Goal: Task Accomplishment & Management: Use online tool/utility

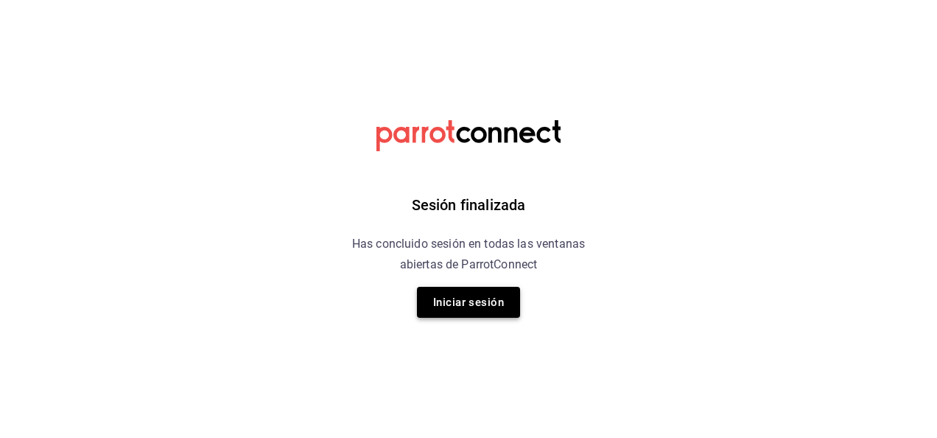
click at [481, 293] on button "Iniciar sesión" at bounding box center [468, 302] width 103 height 31
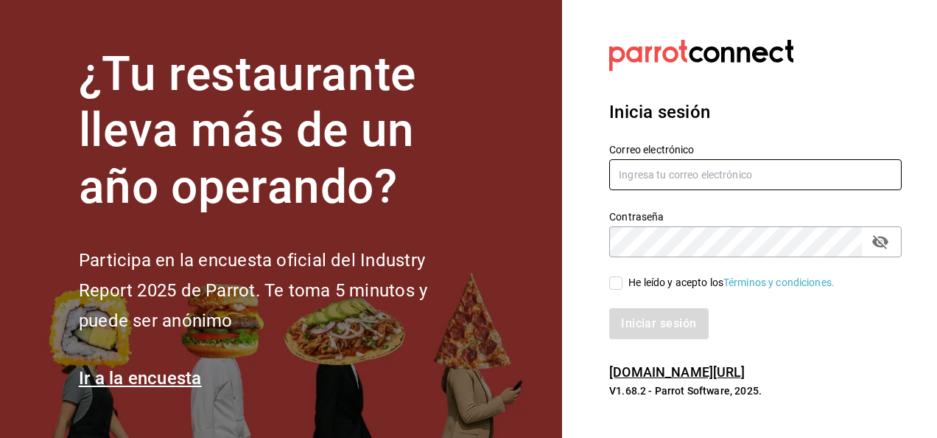
type input "[EMAIL_ADDRESS][DOMAIN_NAME]"
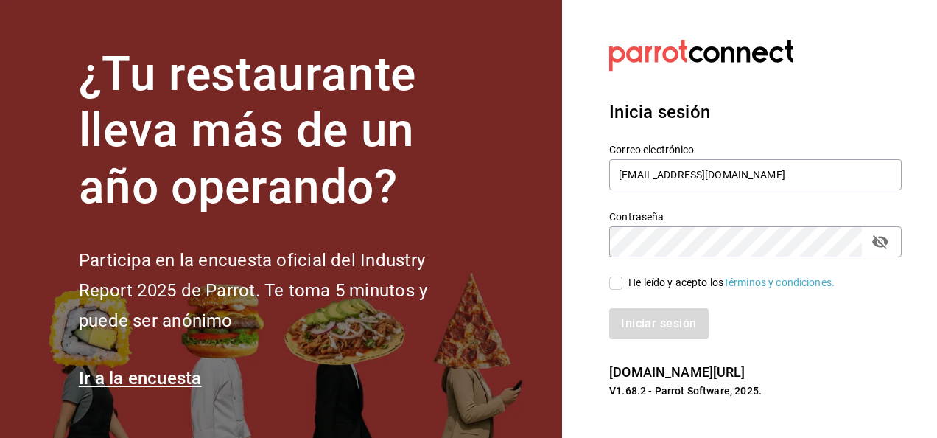
click at [621, 281] on input "He leído y acepto los Términos y condiciones." at bounding box center [615, 282] width 13 height 13
checkbox input "true"
click at [632, 315] on button "Iniciar sesión" at bounding box center [659, 323] width 100 height 31
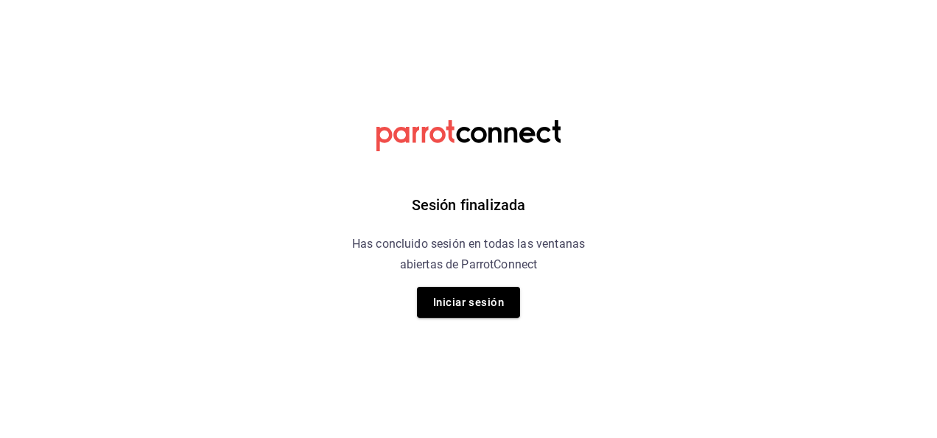
click at [480, 284] on div "Sesión finalizada Has concluido sesión en todas las ventanas abiertas de Parrot…" at bounding box center [469, 219] width 372 height 438
click at [476, 293] on button "Iniciar sesión" at bounding box center [468, 302] width 103 height 31
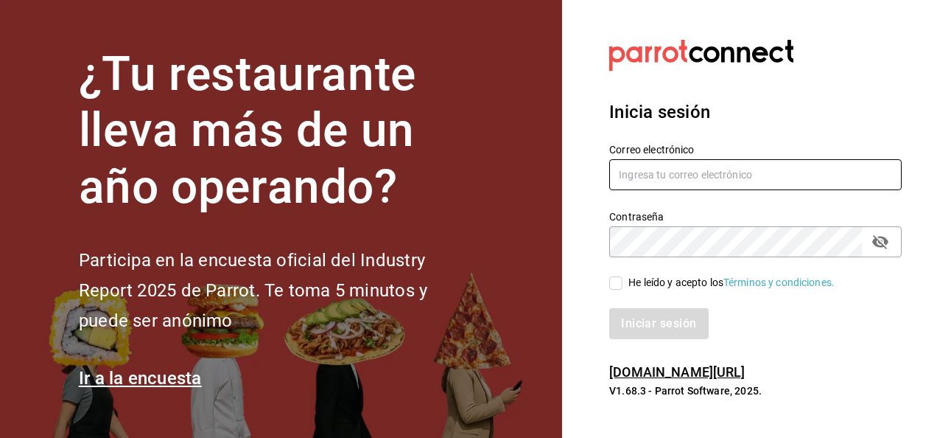
type input "[EMAIL_ADDRESS][DOMAIN_NAME]"
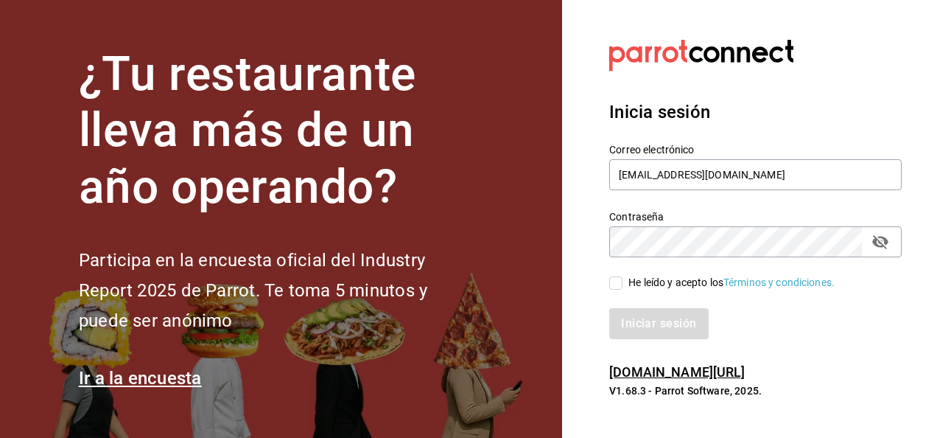
click at [615, 279] on input "He leído y acepto los Términos y condiciones." at bounding box center [615, 282] width 13 height 13
checkbox input "true"
click at [634, 323] on button "Iniciar sesión" at bounding box center [659, 323] width 100 height 31
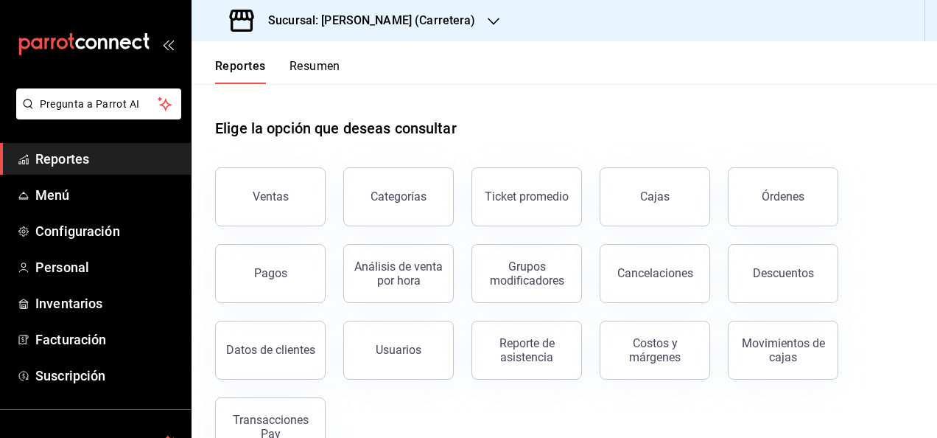
click at [381, 28] on h3 "Sucursal: Don Macizo (Carretera)" at bounding box center [366, 21] width 220 height 18
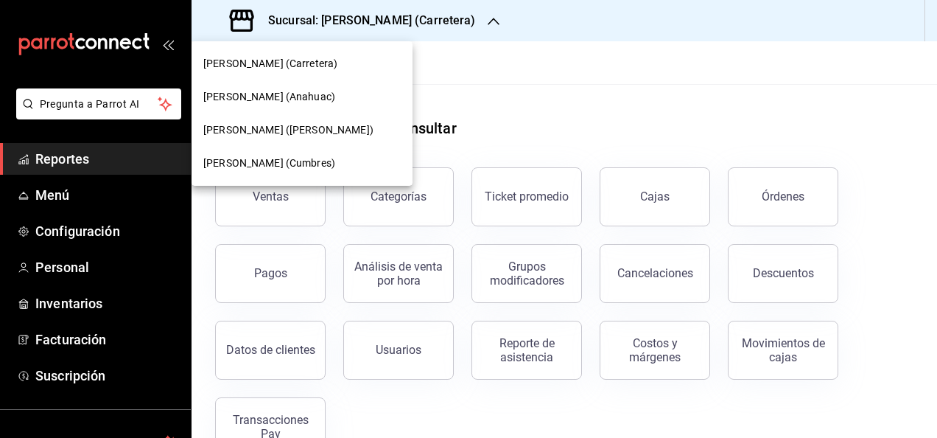
click at [307, 97] on span "Don Macizo (Anahuac)" at bounding box center [269, 96] width 132 height 15
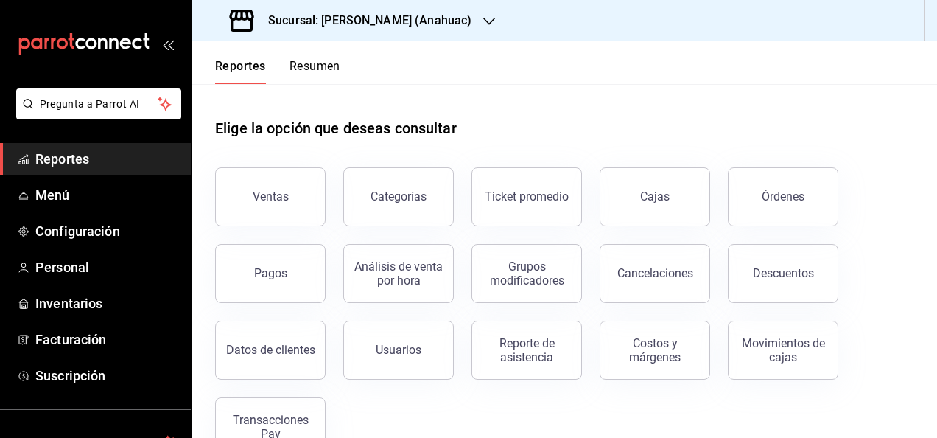
scroll to position [41, 0]
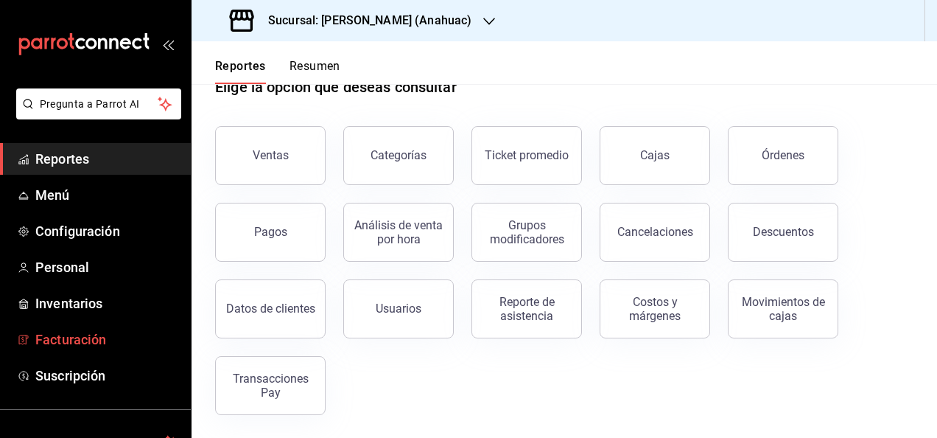
click at [81, 326] on link "Facturación" at bounding box center [95, 339] width 191 height 32
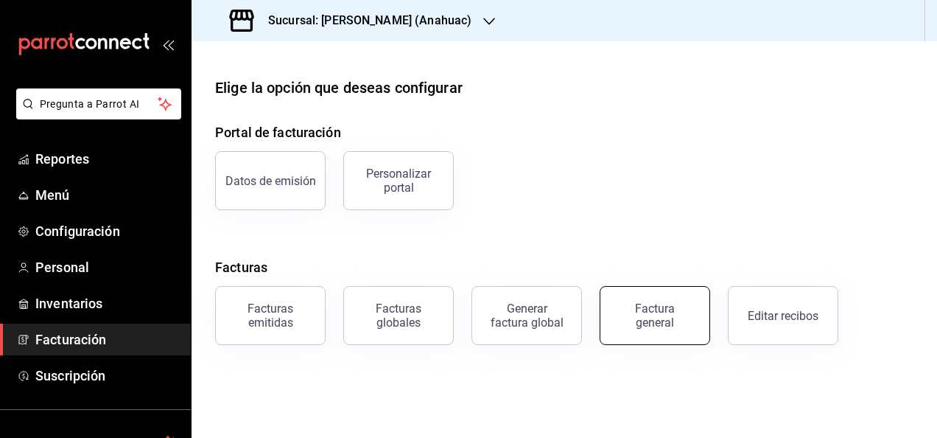
click at [649, 324] on div "Factura general" at bounding box center [655, 315] width 74 height 28
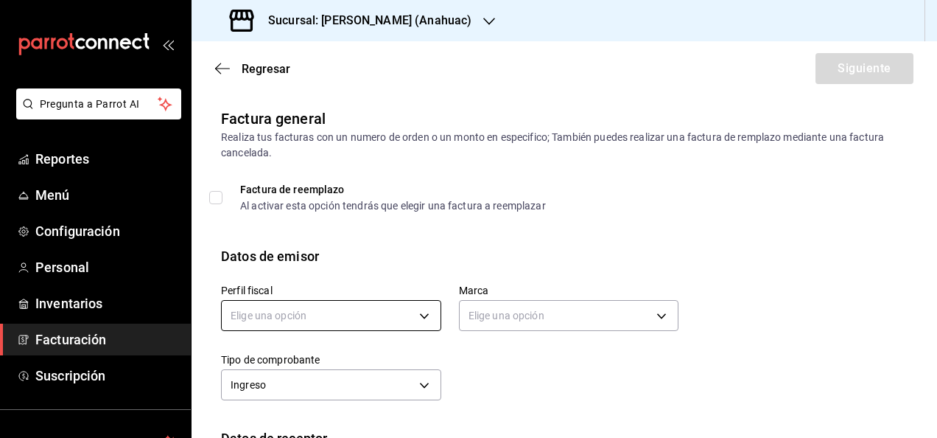
click at [279, 326] on body "Pregunta a Parrot AI Reportes Menú Configuración Personal Inventarios Facturaci…" at bounding box center [468, 219] width 937 height 438
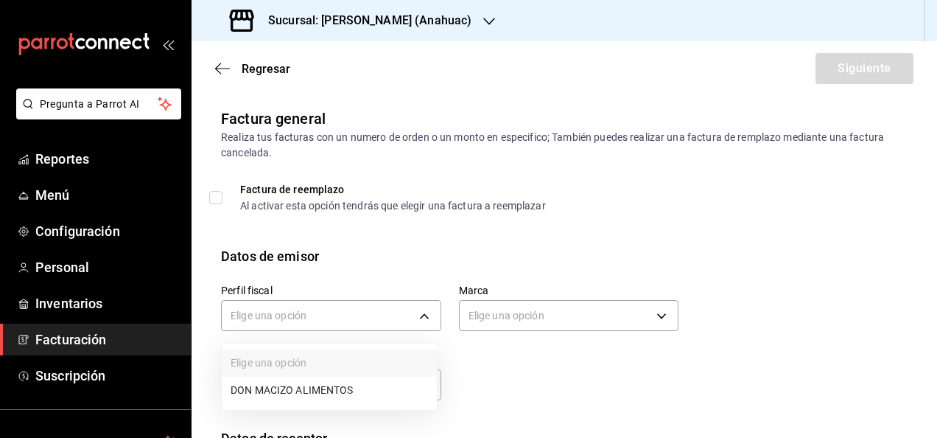
click at [268, 385] on li "DON MACIZO ALIMENTOS" at bounding box center [329, 390] width 215 height 27
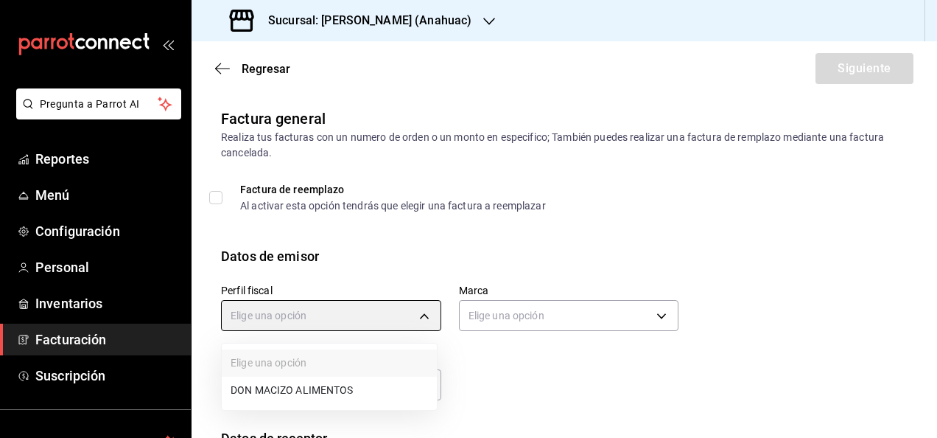
type input "7530212f-5c00-48ab-947a-5a4cb9cc1158"
type input "ec31fe20-e6a0-4e25-94bd-35c305cd9971"
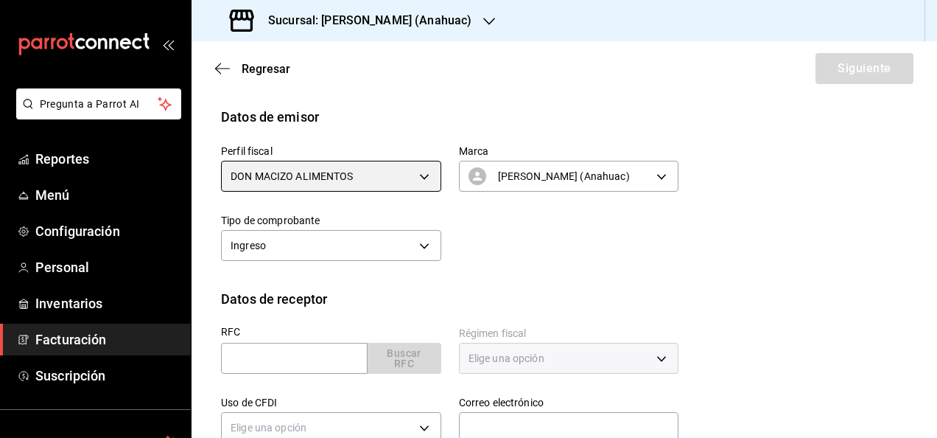
scroll to position [140, 0]
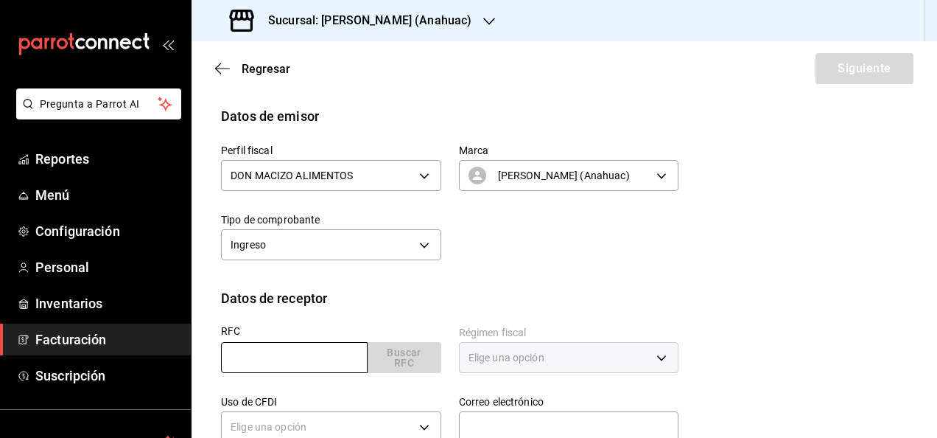
click at [262, 360] on input "text" at bounding box center [294, 357] width 147 height 31
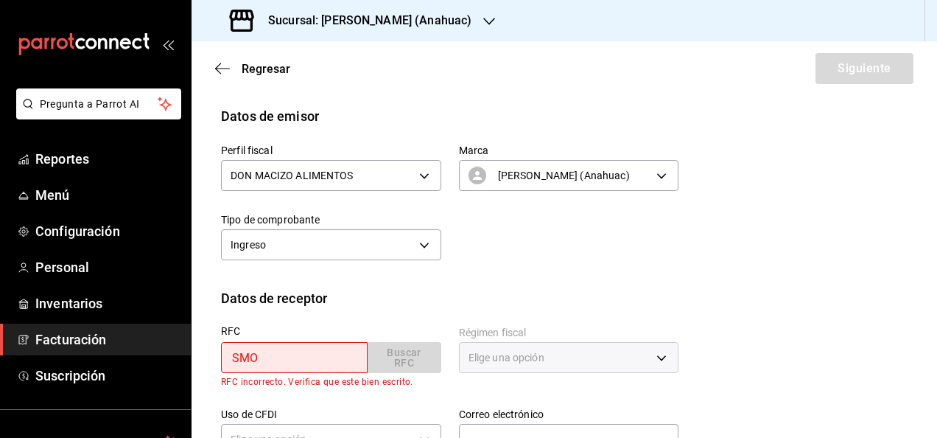
type input "SMO710204MS7"
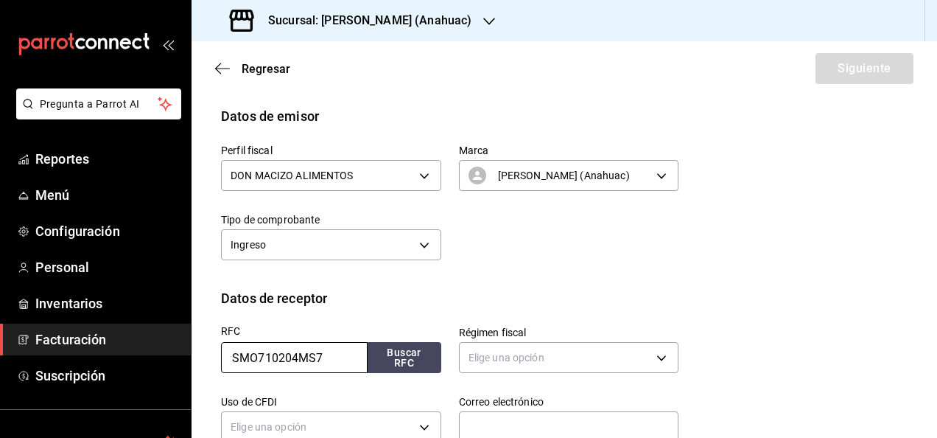
scroll to position [256, 0]
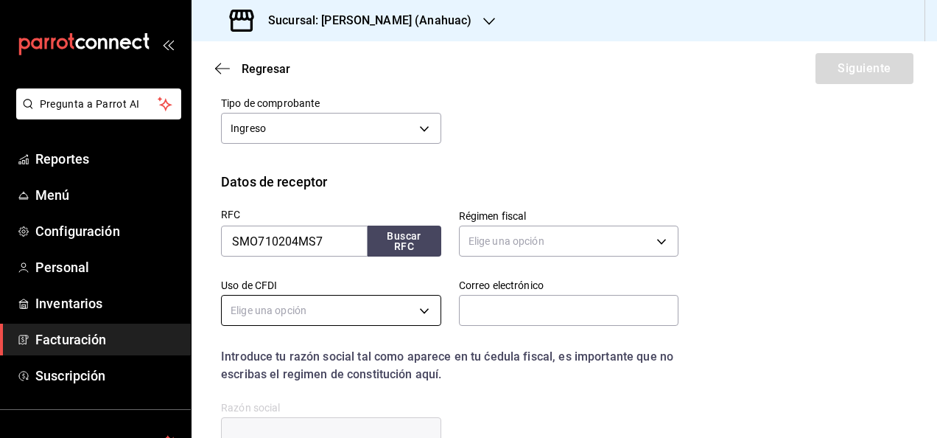
click at [388, 312] on body "Pregunta a Parrot AI Reportes Menú Configuración Personal Inventarios Facturaci…" at bounding box center [468, 219] width 937 height 438
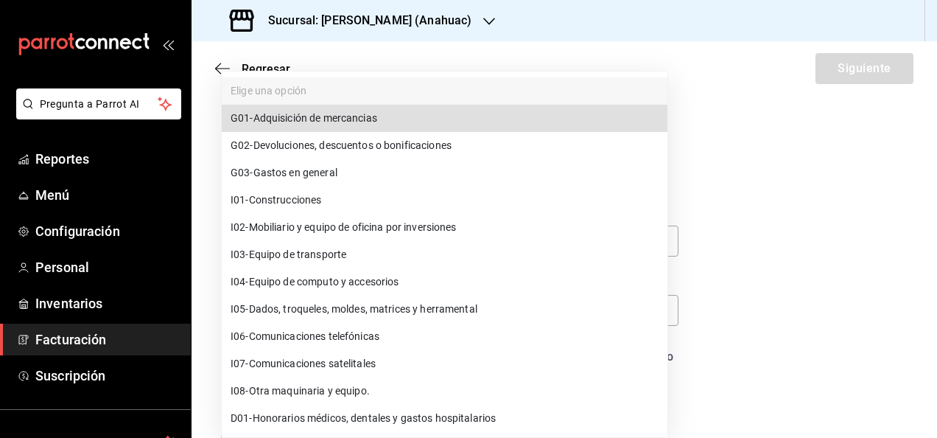
click at [354, 127] on li "G01 - Adquisición de mercancias" at bounding box center [445, 118] width 446 height 27
type input "G01"
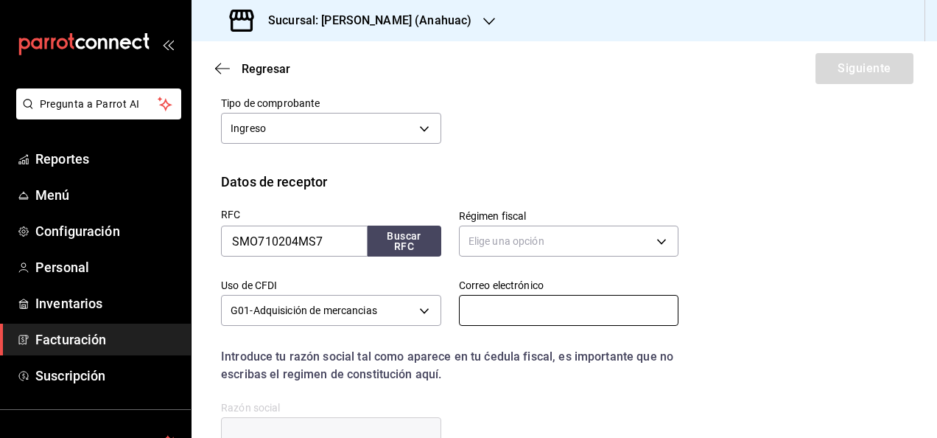
click at [517, 314] on input "text" at bounding box center [569, 310] width 220 height 31
type input "[EMAIL_ADDRESS][DOMAIN_NAME]"
type input "66224"
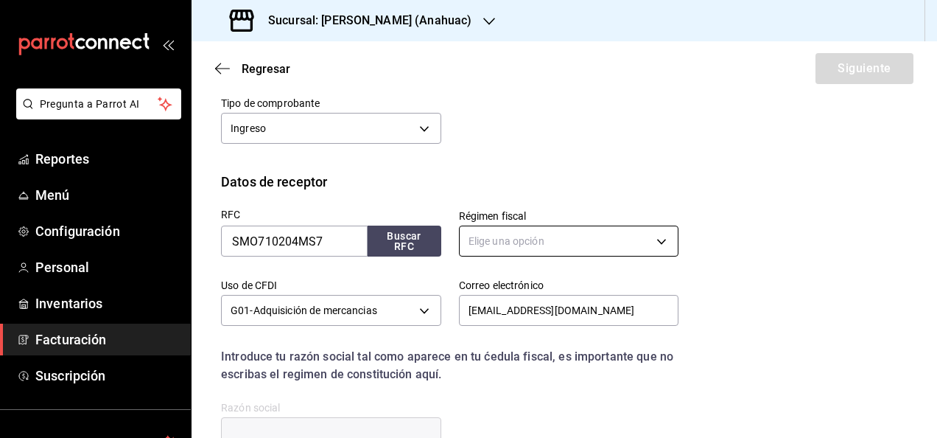
click at [525, 251] on body "Pregunta a Parrot AI Reportes Menú Configuración Personal Inventarios Facturaci…" at bounding box center [468, 219] width 937 height 438
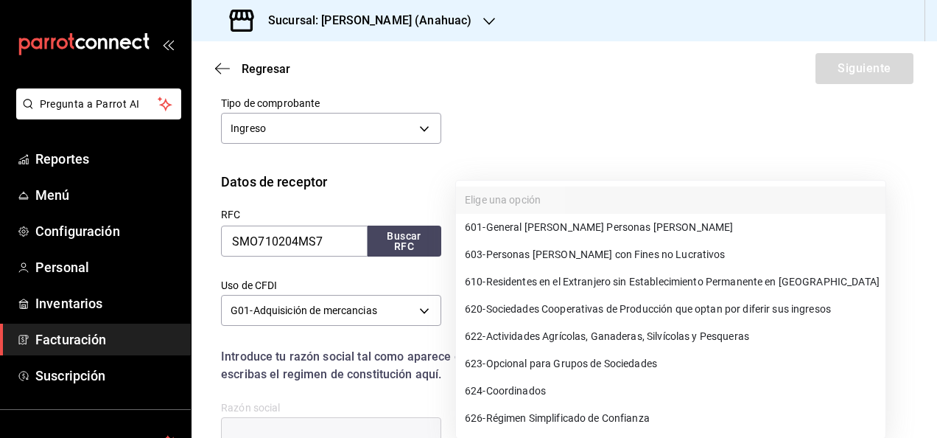
click at [533, 230] on span "601 - General de Ley Personas Morales" at bounding box center [599, 227] width 268 height 15
type input "601"
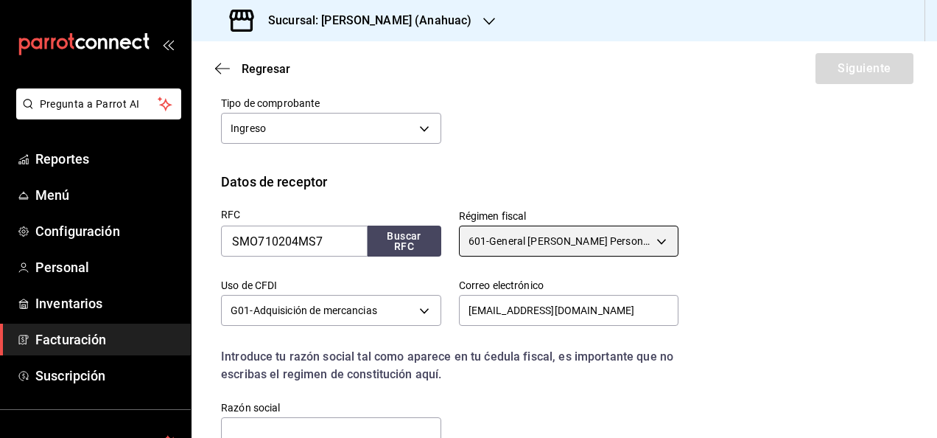
scroll to position [403, 0]
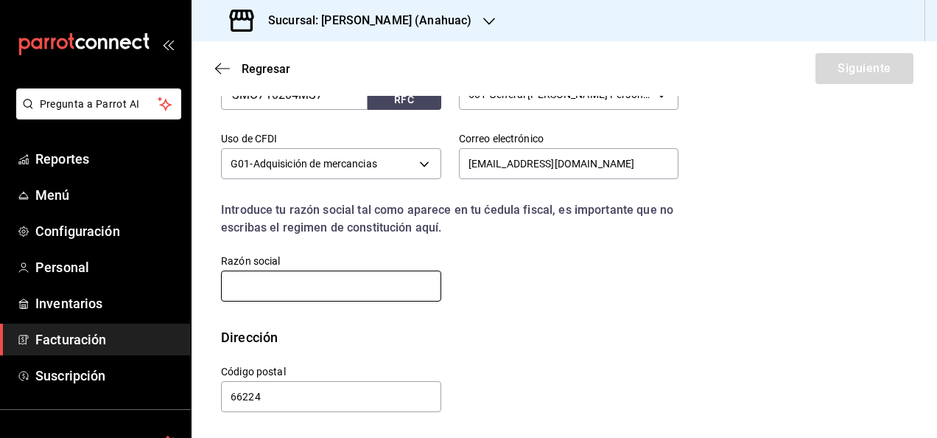
click at [376, 279] on input "text" at bounding box center [331, 285] width 220 height 31
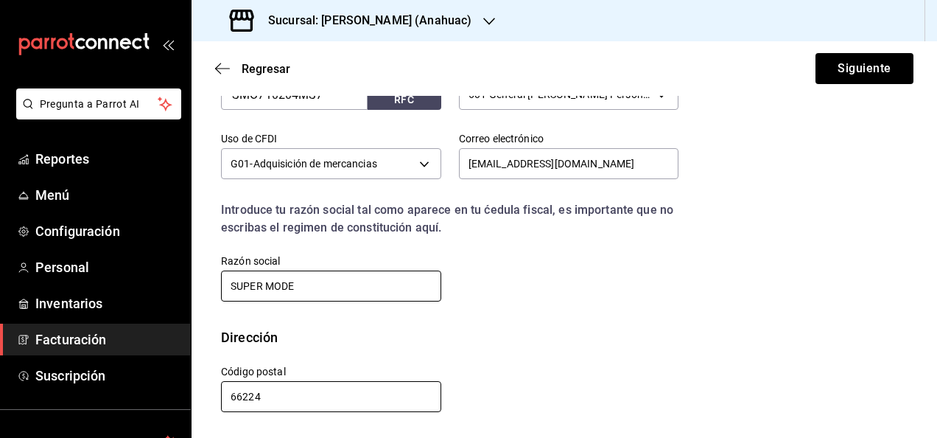
type input "SUPER MODE"
click at [301, 392] on input "66224" at bounding box center [331, 396] width 220 height 31
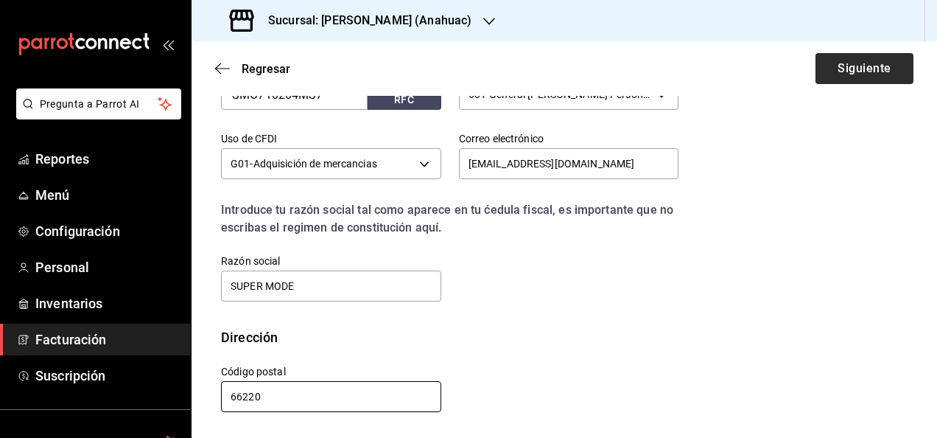
type input "66220"
click at [829, 75] on button "Siguiente" at bounding box center [865, 68] width 98 height 31
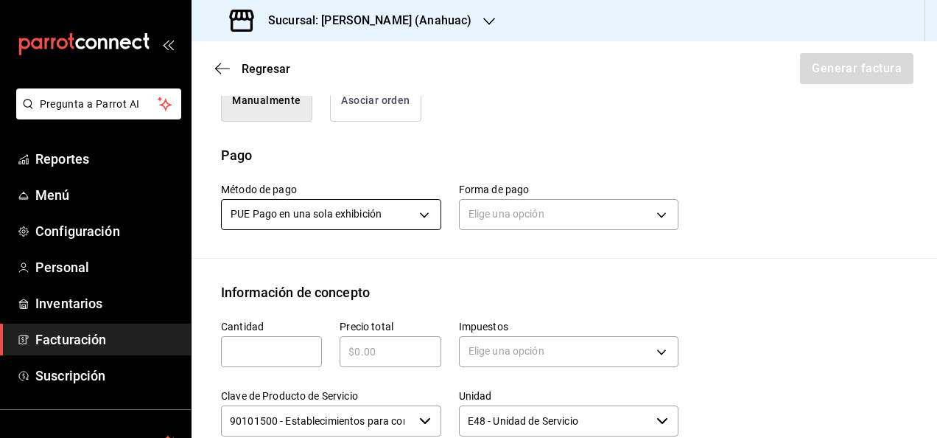
click at [397, 217] on body "Pregunta a Parrot AI Reportes Menú Configuración Personal Inventarios Facturaci…" at bounding box center [468, 219] width 937 height 438
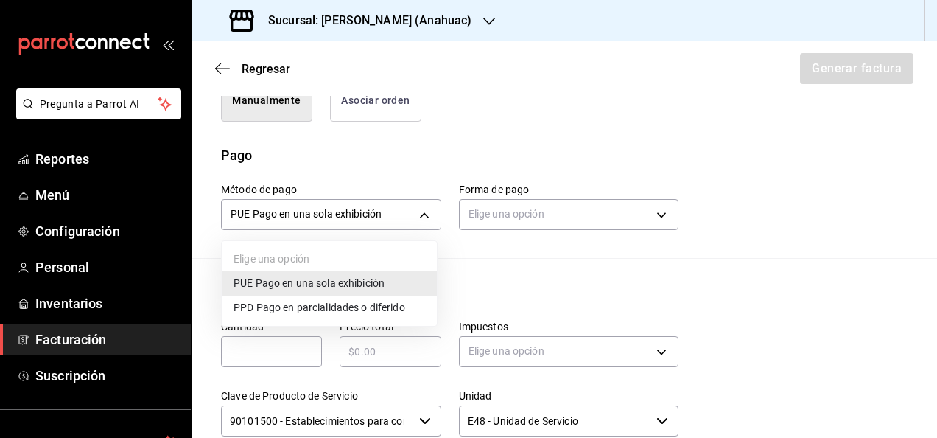
click at [355, 312] on span "PPD Pago en parcialidades o diferido" at bounding box center [320, 307] width 172 height 15
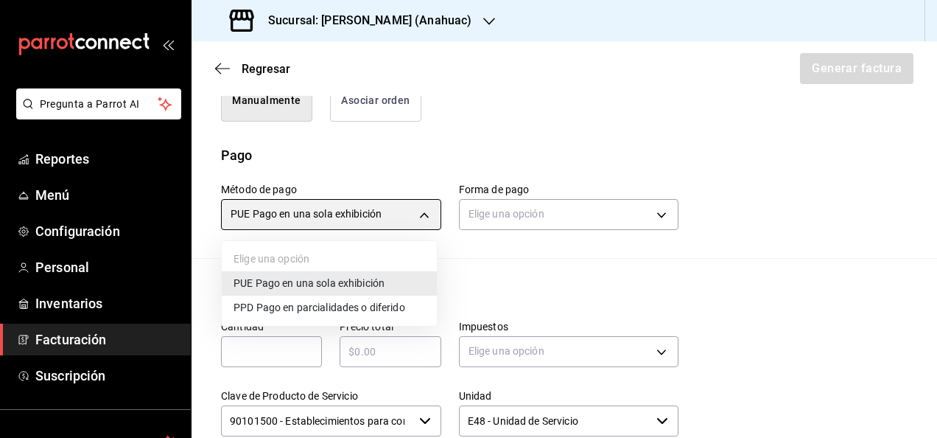
type input "PPD"
type input "99"
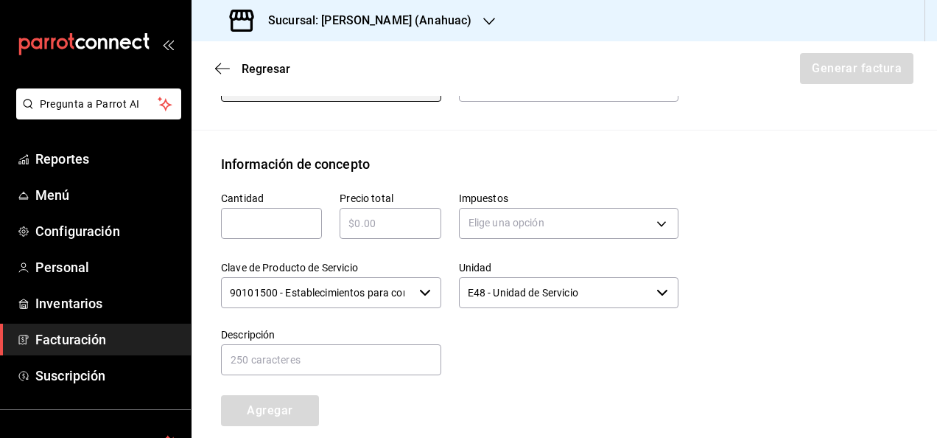
scroll to position [539, 0]
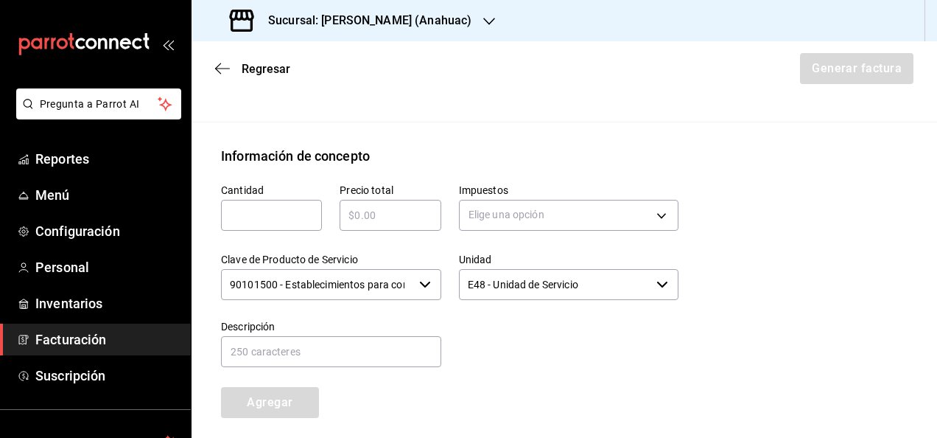
click at [293, 221] on input "text" at bounding box center [271, 215] width 101 height 18
type input "10"
click at [363, 213] on input "text" at bounding box center [390, 215] width 101 height 18
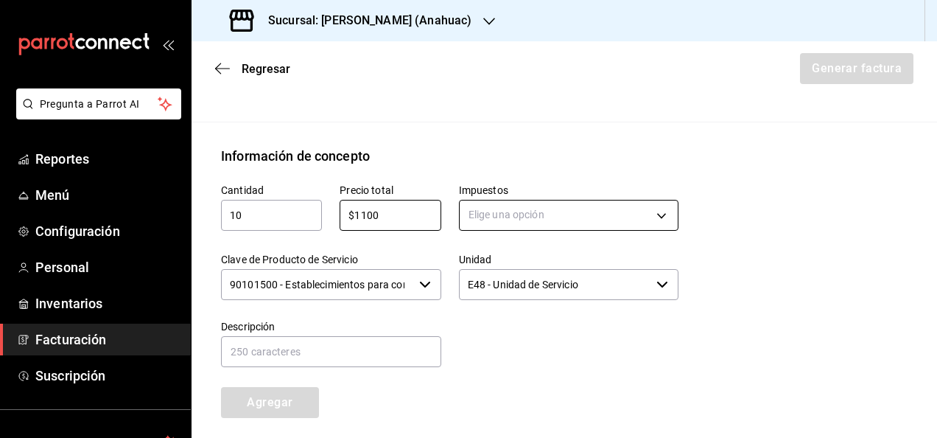
type input "$1100"
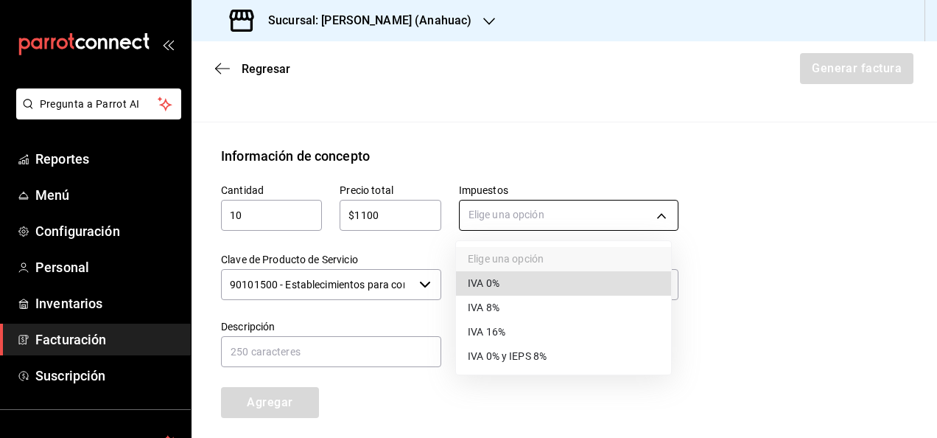
click at [467, 212] on body "Pregunta a Parrot AI Reportes Menú Configuración Personal Inventarios Facturaci…" at bounding box center [468, 219] width 937 height 438
click at [475, 289] on span "IVA 0%" at bounding box center [484, 283] width 32 height 15
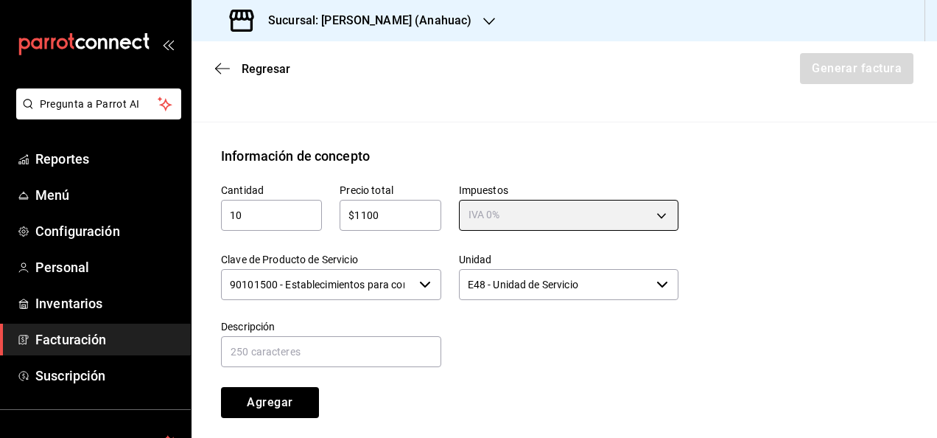
type input "IVA_0"
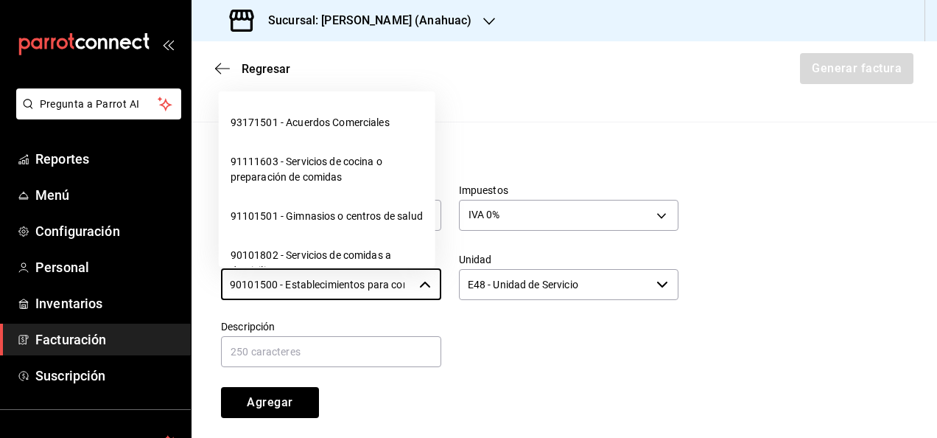
scroll to position [0, 57]
drag, startPoint x: 225, startPoint y: 285, endPoint x: 521, endPoint y: 301, distance: 296.6
click at [521, 301] on div "Cantidad 10 ​ Precio total $1100 ​ Impuestos IVA 0% IVA_0 Clave de Producto de …" at bounding box center [440, 292] width 475 height 252
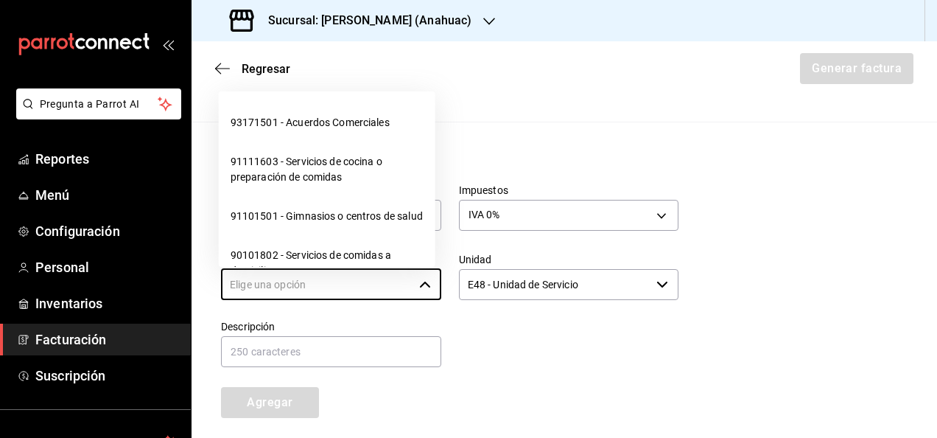
scroll to position [0, 0]
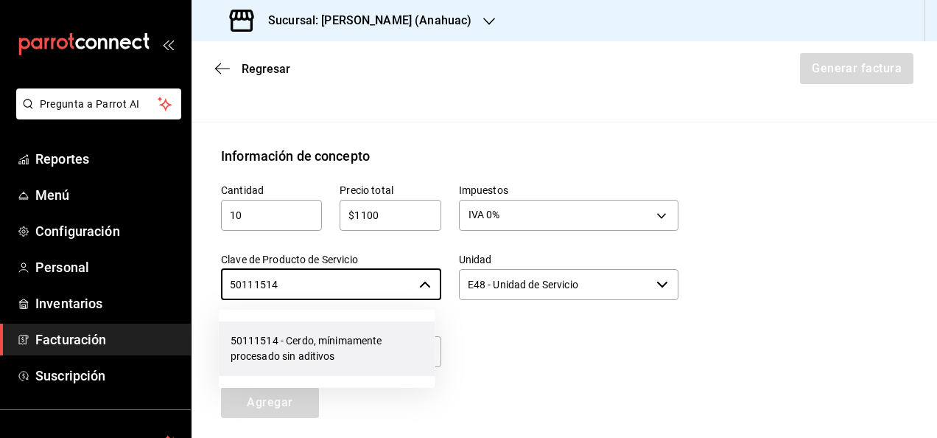
click at [408, 339] on li "50111514 - Cerdo, mínimamente procesado sin aditivos" at bounding box center [327, 348] width 217 height 55
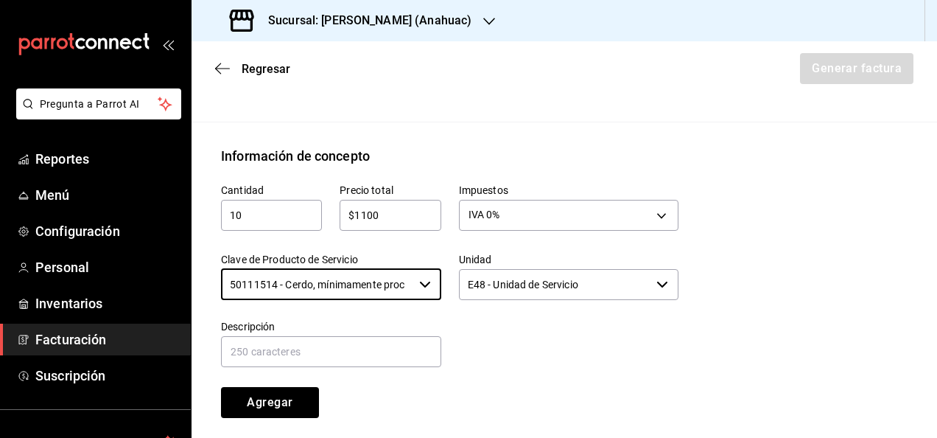
type input "50111514 - Cerdo, mínimamente procesado sin aditivos"
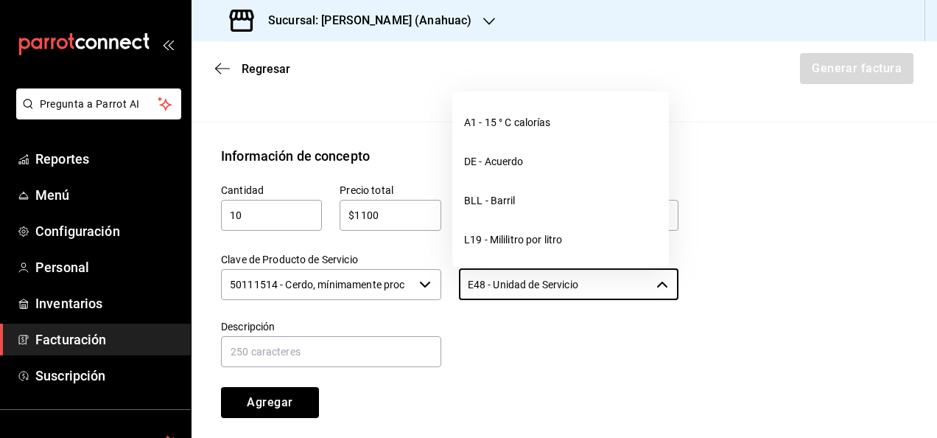
drag, startPoint x: 584, startPoint y: 286, endPoint x: 426, endPoint y: 258, distance: 160.9
click at [426, 256] on div "Cantidad 10 ​ Precio total $1100 ​ Impuestos IVA 0% IVA_0 Clave de Producto de …" at bounding box center [440, 292] width 475 height 252
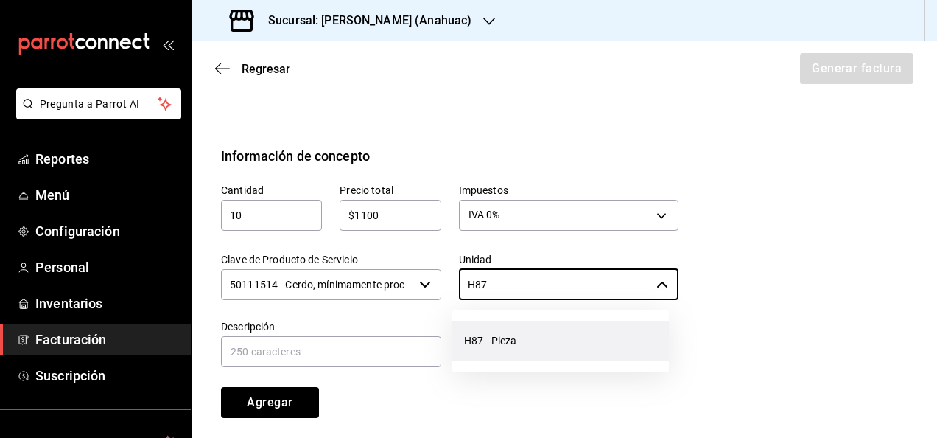
click at [502, 338] on li "H87 - Pieza" at bounding box center [560, 340] width 217 height 39
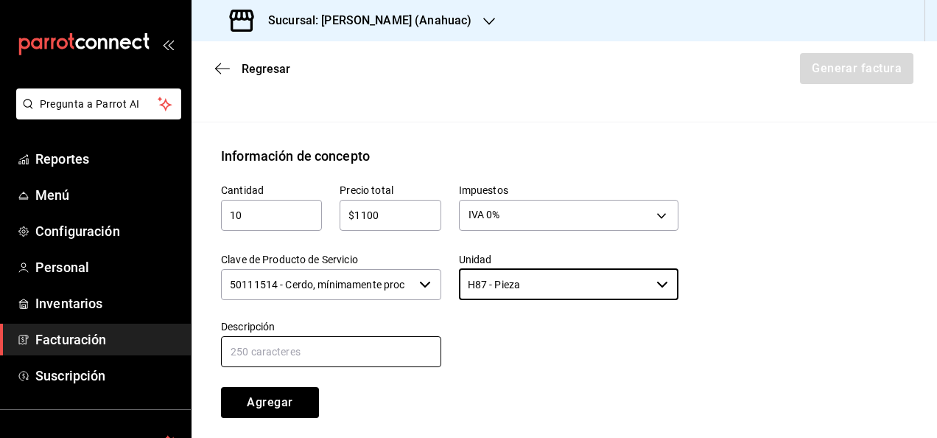
type input "H87 - Pieza"
click at [416, 346] on input "text" at bounding box center [331, 351] width 220 height 31
type input "(CNG) CARNITAS GOURMET 250 GR. DON MACIZO"
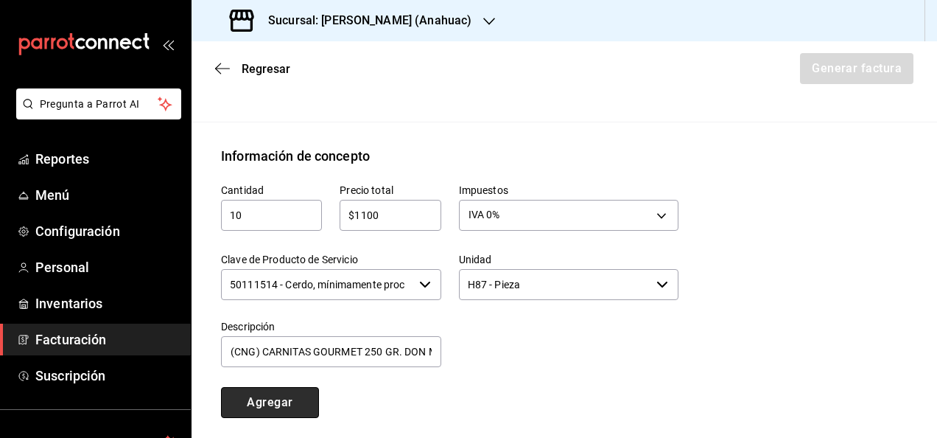
click at [304, 393] on button "Agregar" at bounding box center [270, 402] width 98 height 31
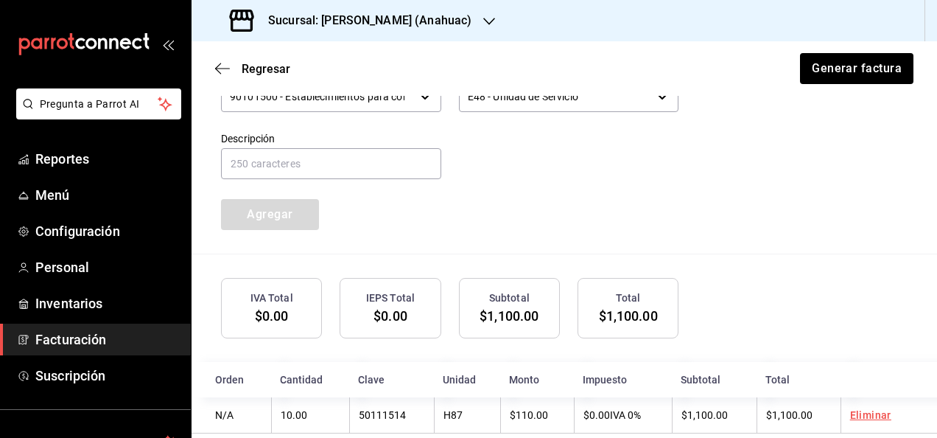
scroll to position [750, 0]
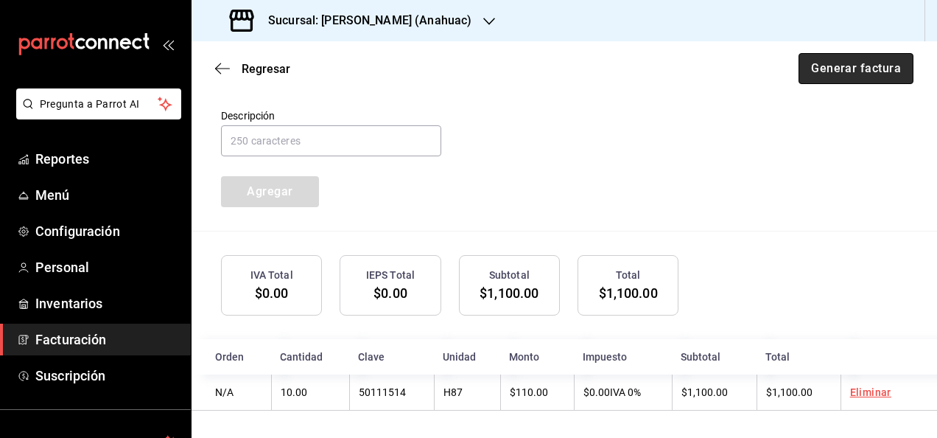
click at [867, 74] on button "Generar factura" at bounding box center [856, 68] width 115 height 31
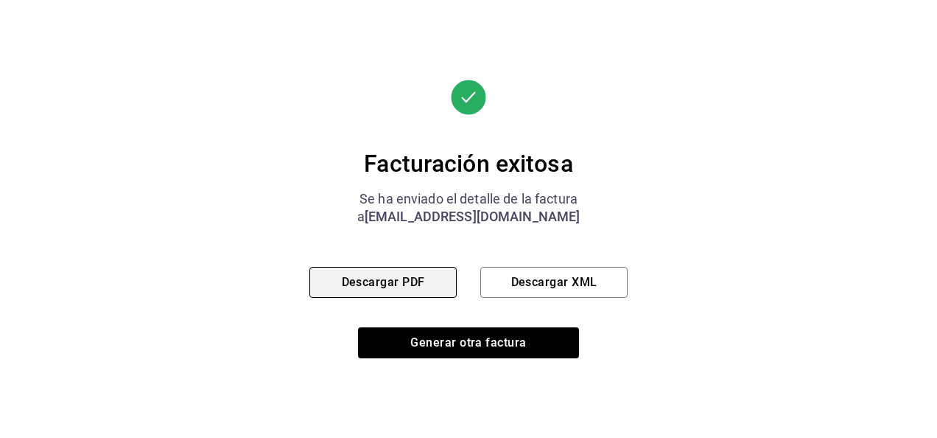
click at [407, 293] on button "Descargar PDF" at bounding box center [382, 282] width 147 height 31
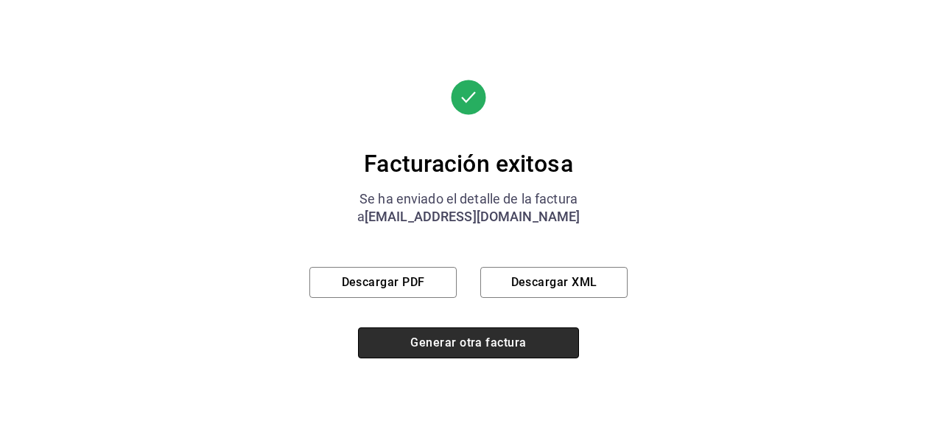
click at [429, 352] on button "Generar otra factura" at bounding box center [468, 342] width 221 height 31
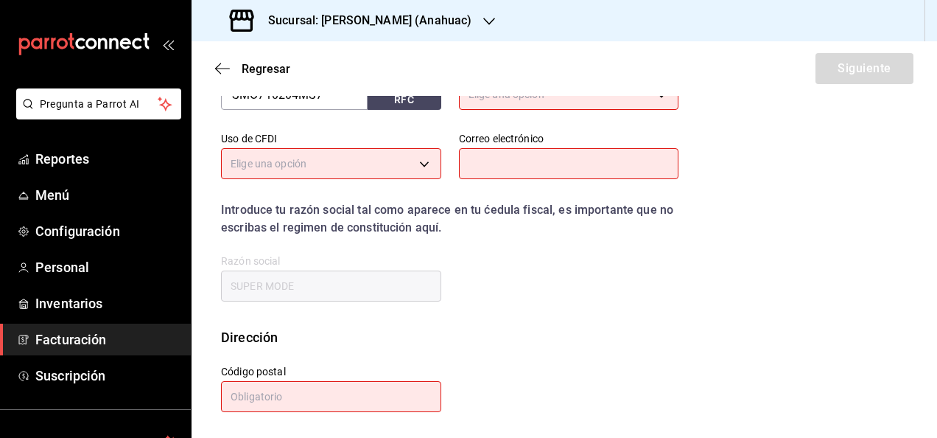
scroll to position [283, 0]
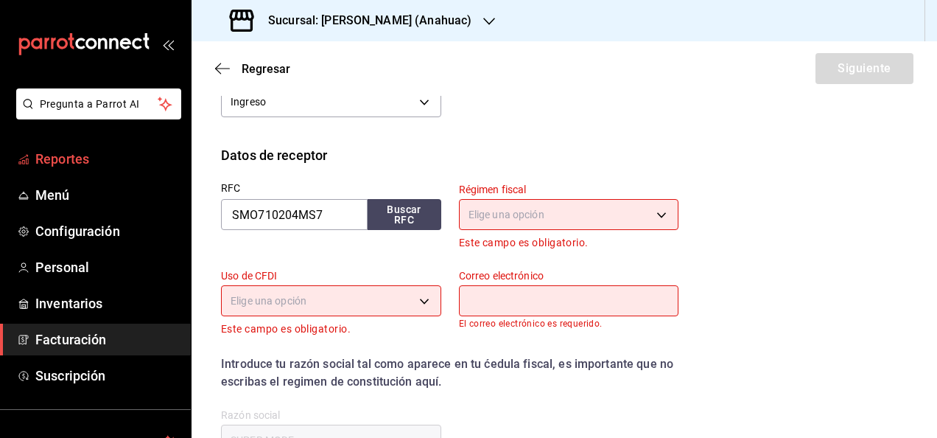
click at [61, 161] on span "Reportes" at bounding box center [107, 159] width 144 height 20
